Goal: Task Accomplishment & Management: Complete application form

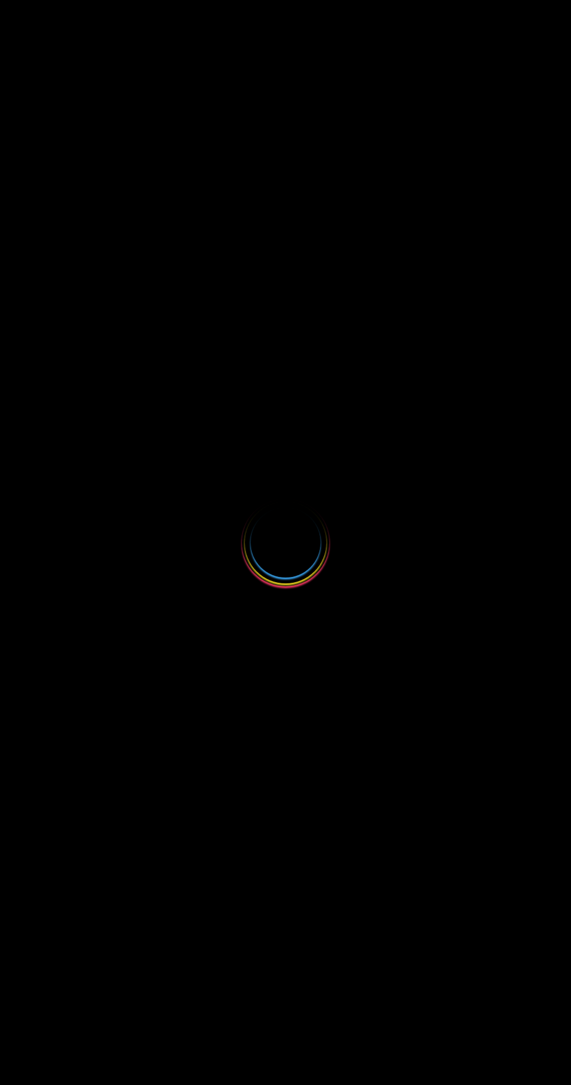
select select
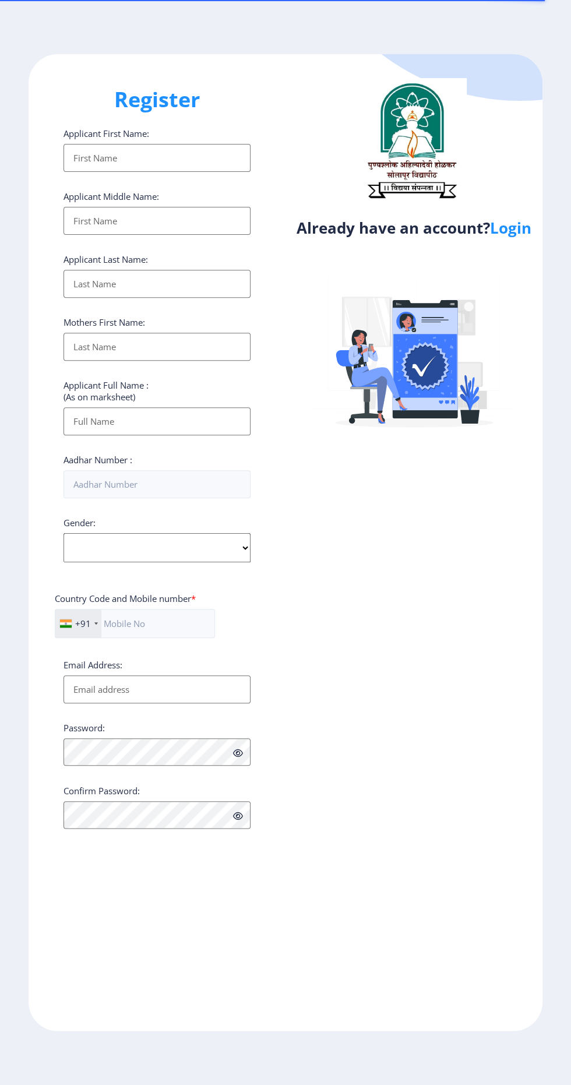
click at [528, 235] on link "Login" at bounding box center [510, 227] width 41 height 21
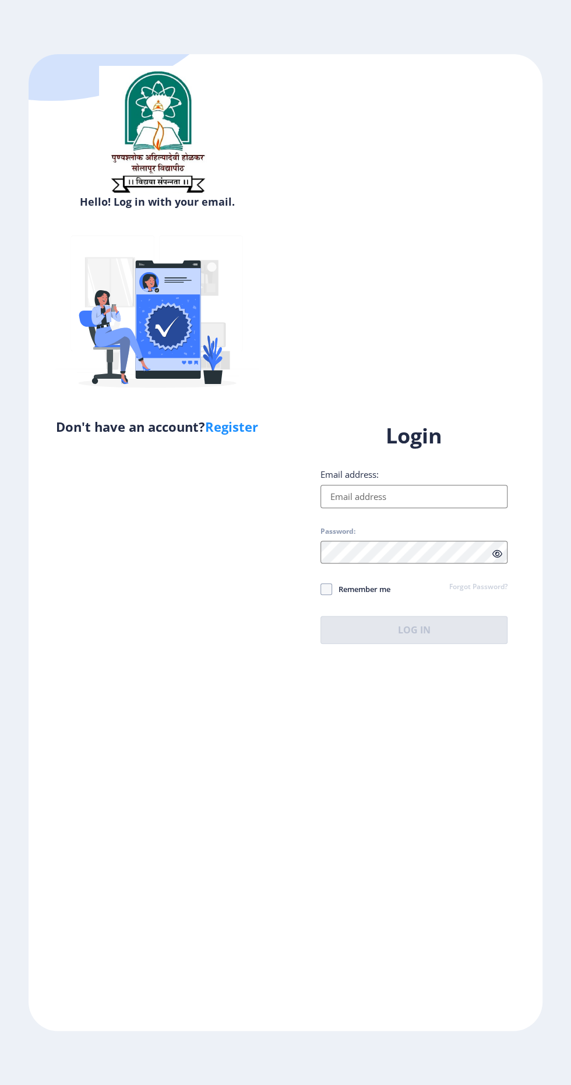
click at [467, 508] on input "Email address:" at bounding box center [413, 496] width 187 height 23
type input "[EMAIL_ADDRESS][DOMAIN_NAME]"
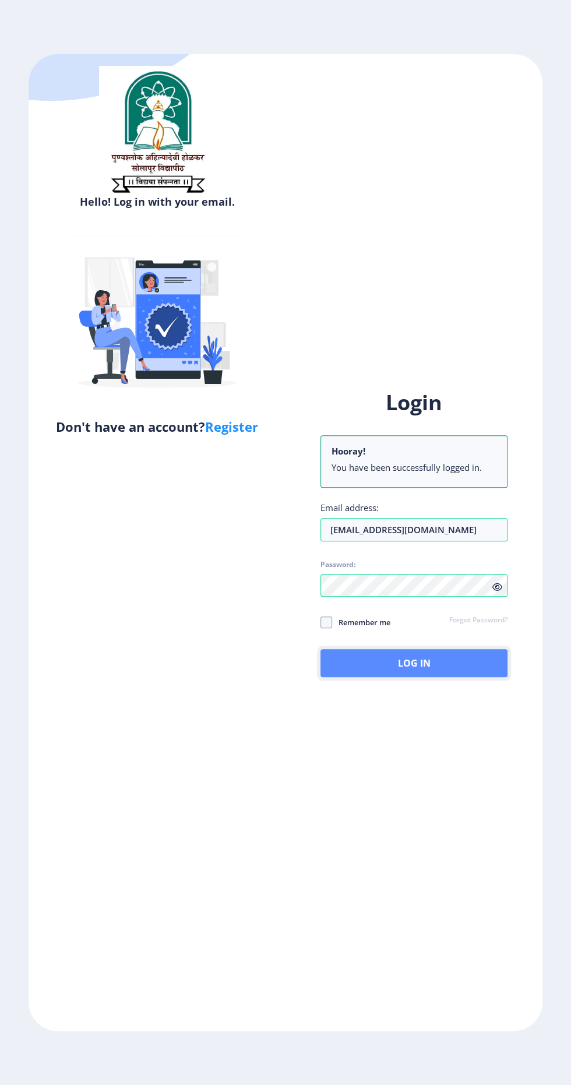
click at [448, 677] on button "Log In" at bounding box center [413, 663] width 187 height 28
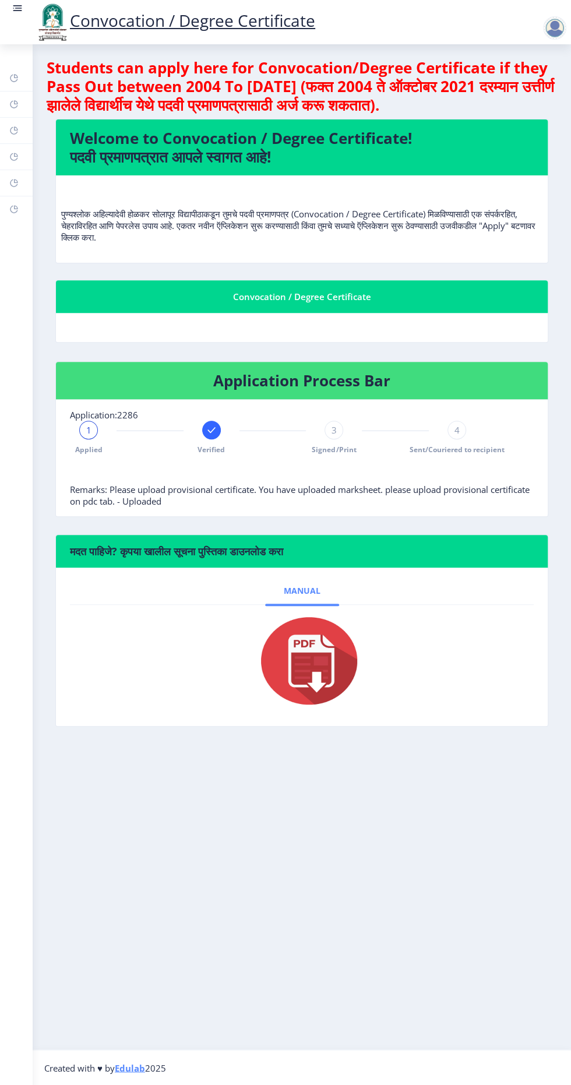
click at [333, 577] on link "Manual" at bounding box center [302, 591] width 74 height 28
click at [304, 665] on img at bounding box center [302, 660] width 117 height 93
click at [562, 22] on div at bounding box center [554, 27] width 23 height 23
